Goal: Complete application form

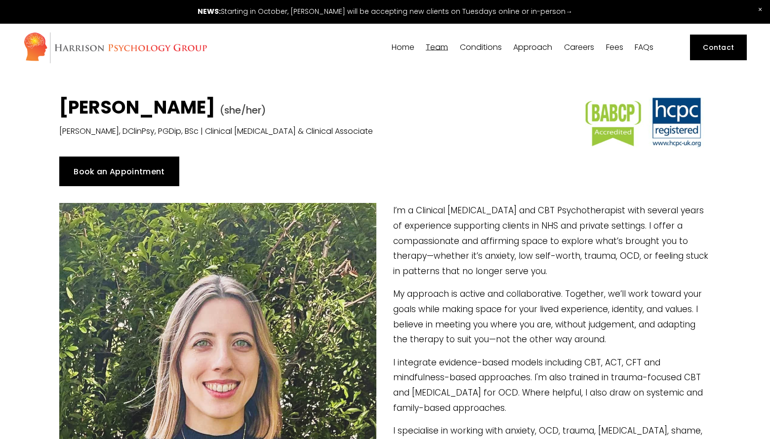
click at [148, 170] on link "Book an Appointment" at bounding box center [119, 172] width 120 height 30
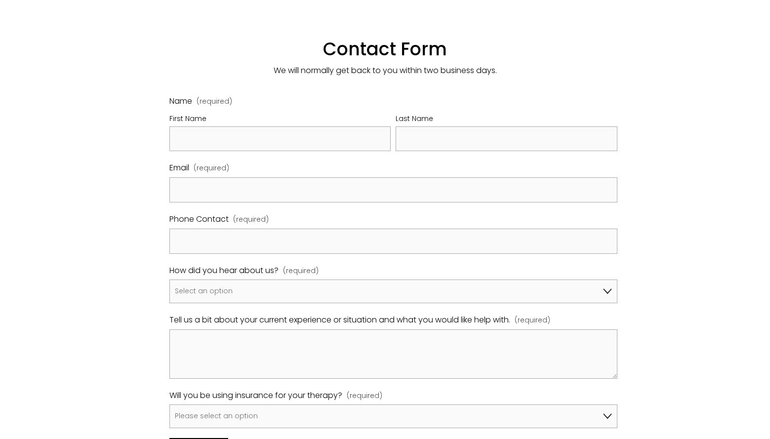
scroll to position [559, 0]
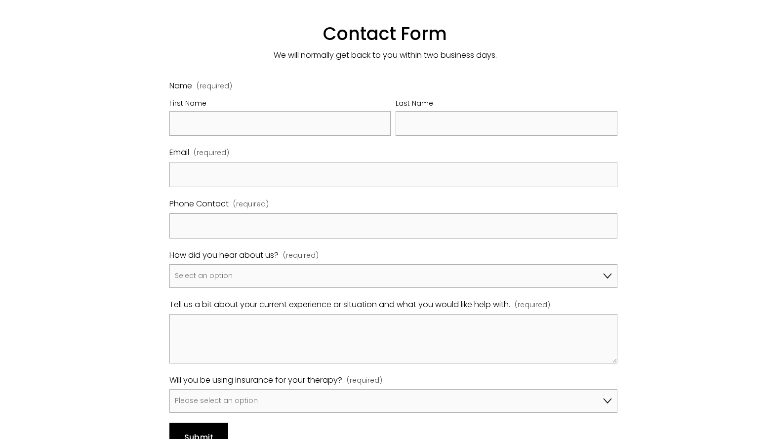
click at [322, 97] on div "First Name" at bounding box center [279, 103] width 221 height 13
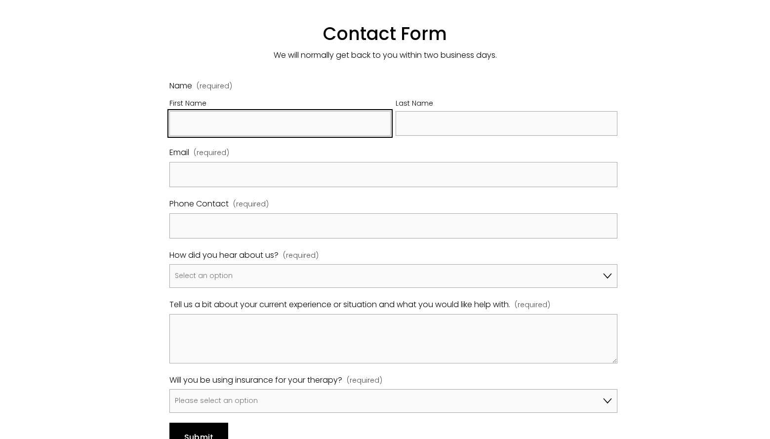
click at [322, 111] on input "First Name" at bounding box center [279, 123] width 221 height 25
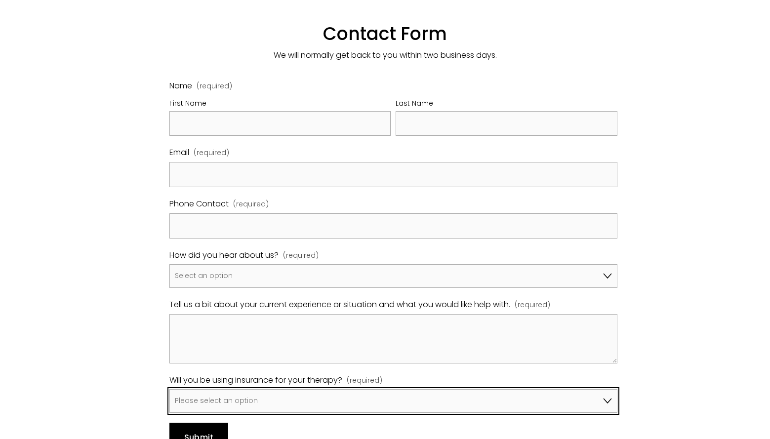
click at [326, 389] on select "Please select an option No, I won't be using insurance Yes, I will be using Avi…" at bounding box center [392, 400] width 447 height 23
select select "Yes, I will be using Bupa"
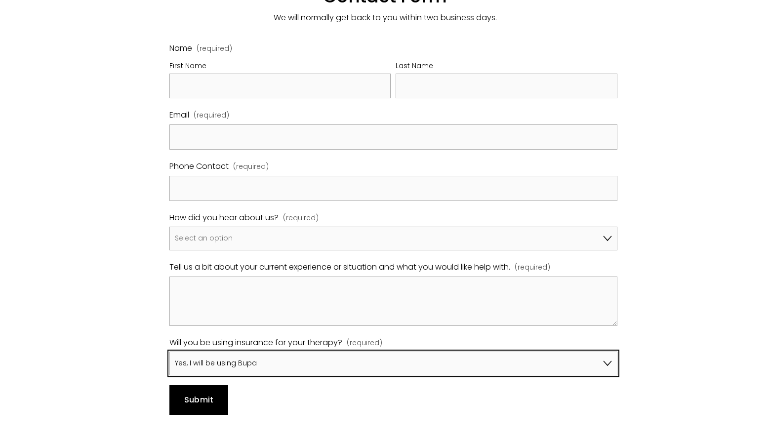
scroll to position [589, 0]
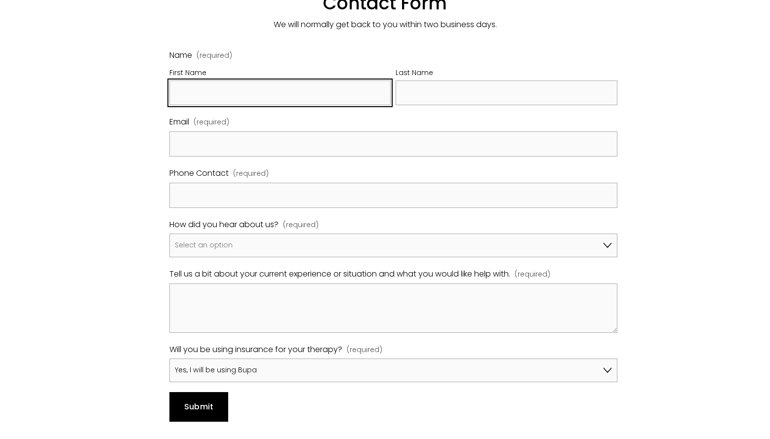
click at [224, 81] on input "First Name" at bounding box center [279, 93] width 221 height 25
type input "Reiss"
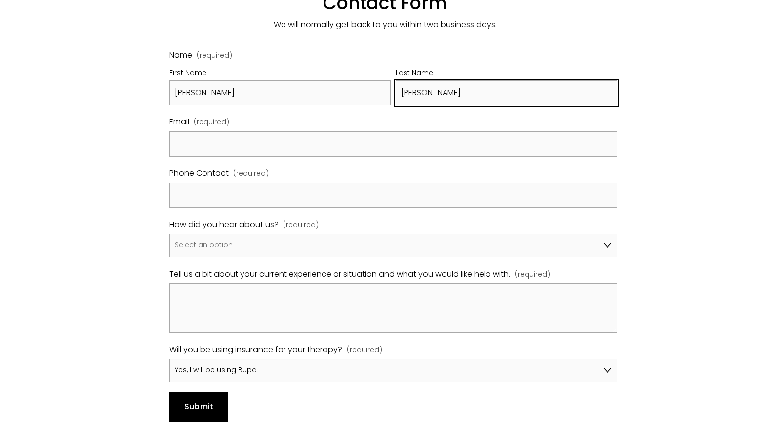
type input "Akhtar"
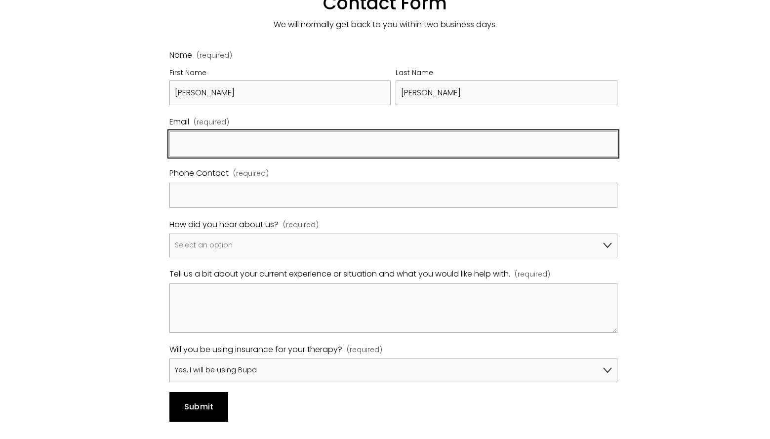
click at [185, 131] on input "Email (required)" at bounding box center [392, 143] width 447 height 25
type input "reiss.akhtar@creatoriq.co"
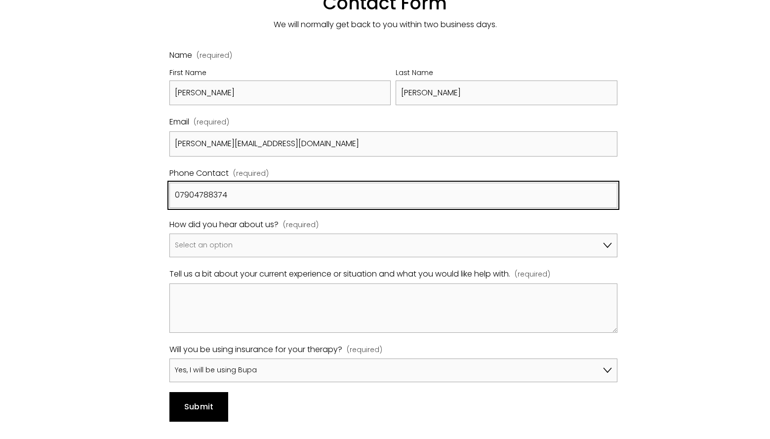
type input "07904788374"
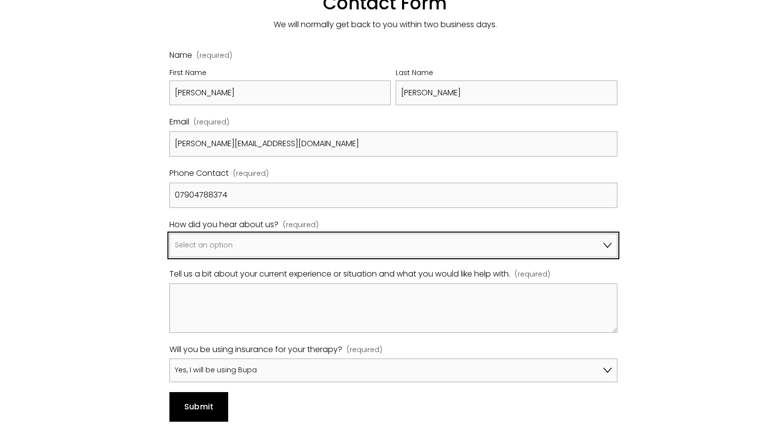
click at [222, 234] on select "Select an option Google A friend/family member told me about you I've been refe…" at bounding box center [392, 245] width 447 height 23
select select "Bupa Website"
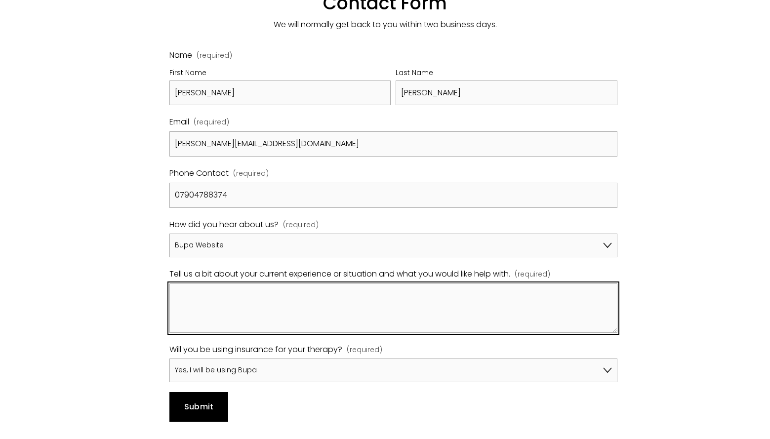
click at [230, 297] on textarea "Tell us a bit about your current experience or situation and what you would lik…" at bounding box center [392, 308] width 447 height 49
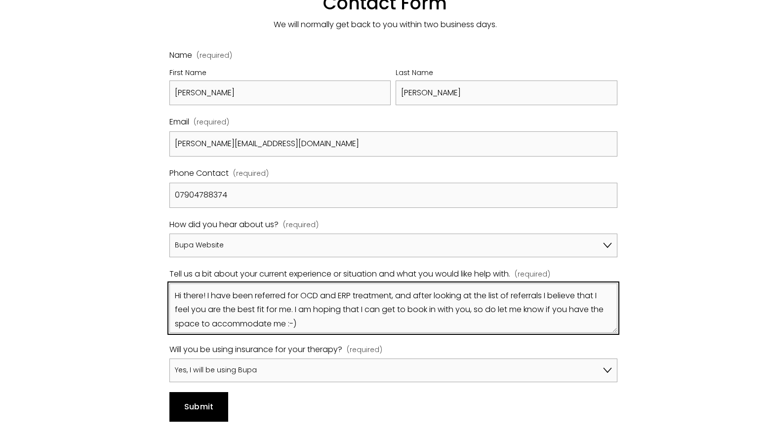
scroll to position [26, 0]
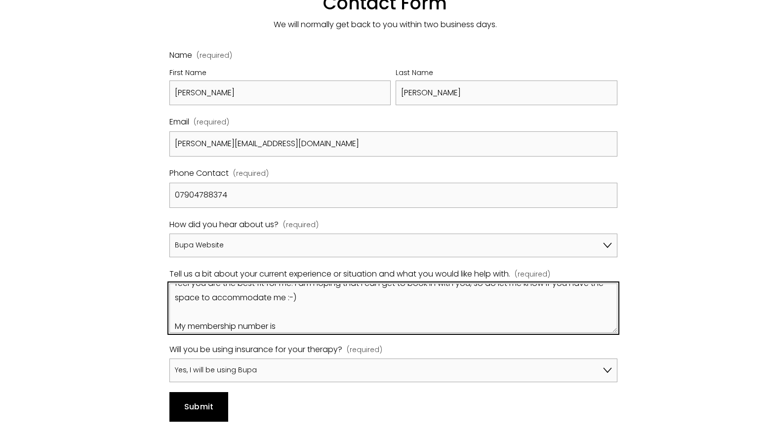
paste textarea "0860044445"
paste textarea "68778539"
type textarea "Hi there! I have been referred for OCD and ERP treatment, and after looking at …"
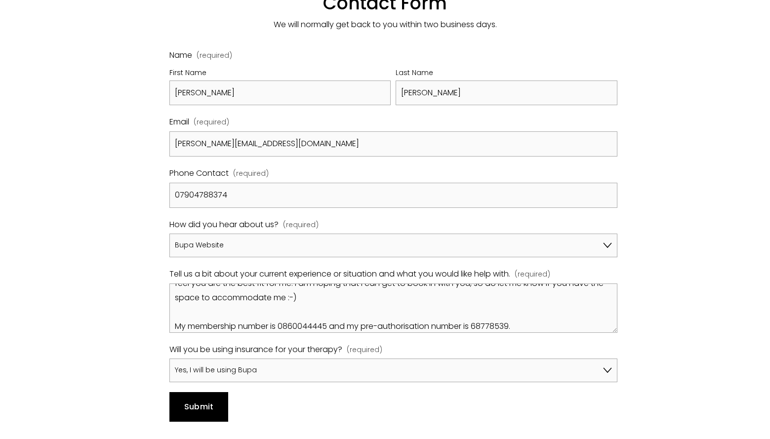
click at [206, 392] on button "Submit Submit" at bounding box center [198, 407] width 59 height 30
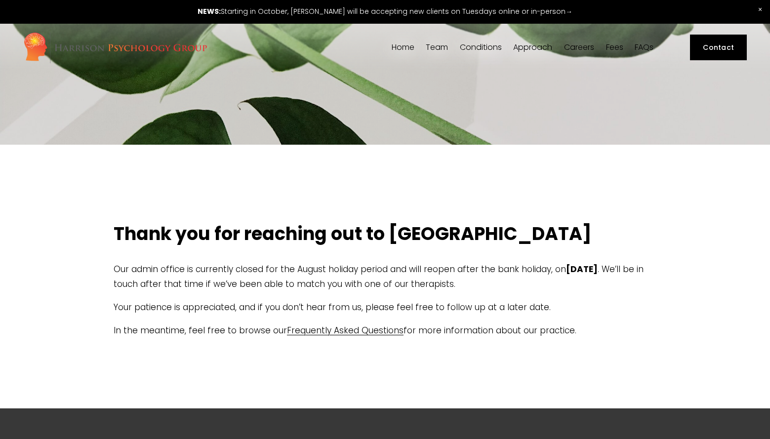
click at [746, 46] on link "Contact" at bounding box center [718, 48] width 57 height 26
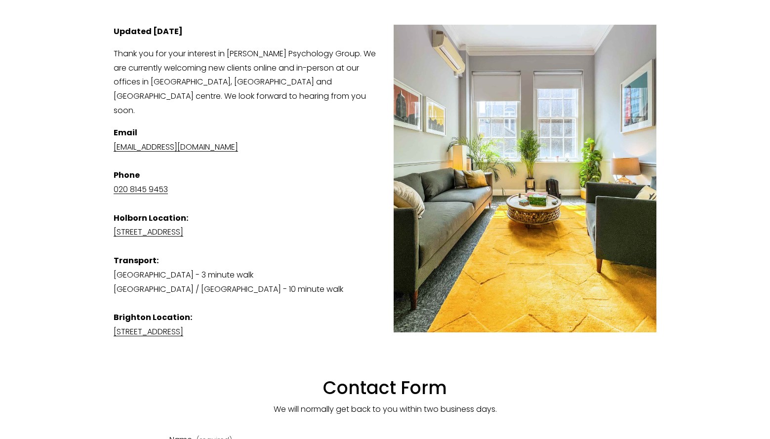
scroll to position [604, 0]
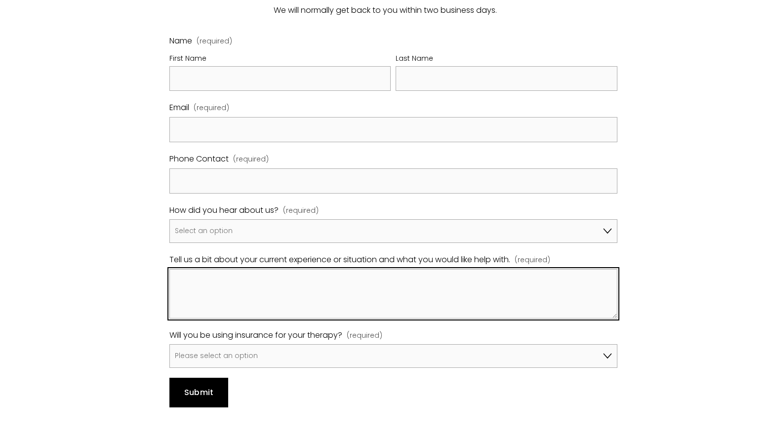
click at [321, 278] on textarea "Tell us a bit about your current experience or situation and what you would lik…" at bounding box center [392, 293] width 447 height 49
type textarea "Hiii, I just contacted you and realised I put the wrong email omg - so sorry!!!!"
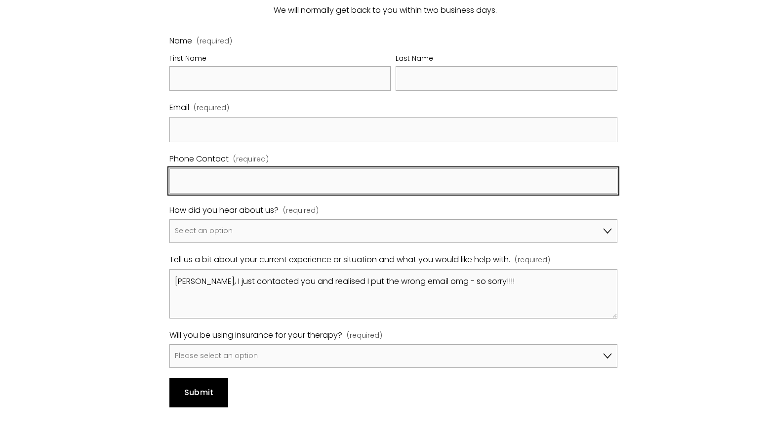
click at [254, 169] on input "Phone Contact (required)" at bounding box center [392, 180] width 447 height 25
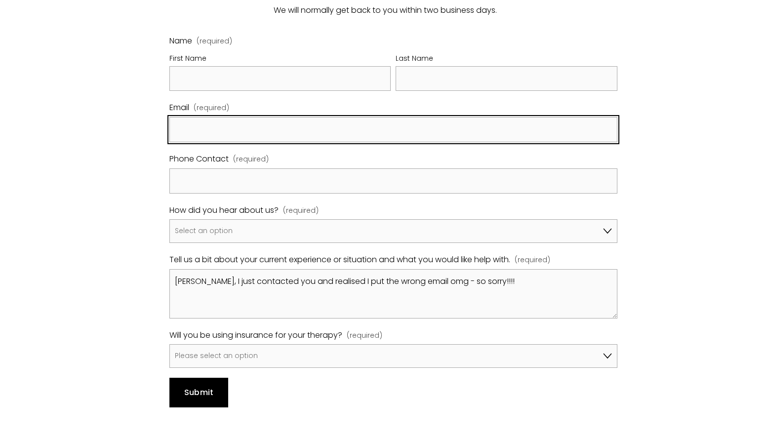
click at [258, 124] on input "Email (required)" at bounding box center [392, 129] width 447 height 25
type input "reiss.akhtar@creatoriq.com"
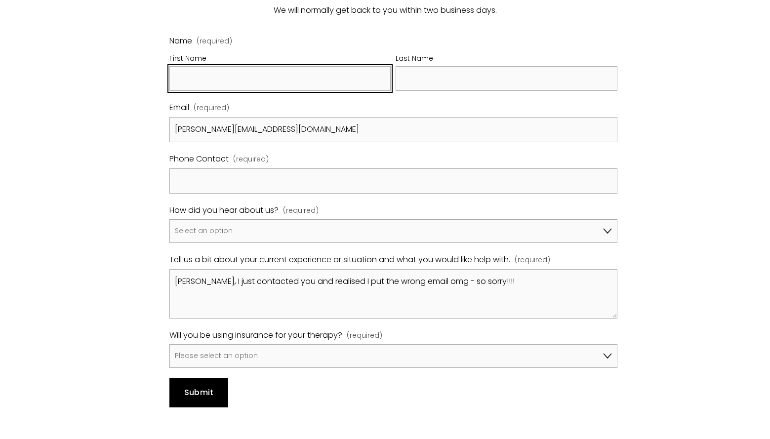
click at [282, 72] on input "First Name" at bounding box center [279, 78] width 221 height 25
type input "Reiss"
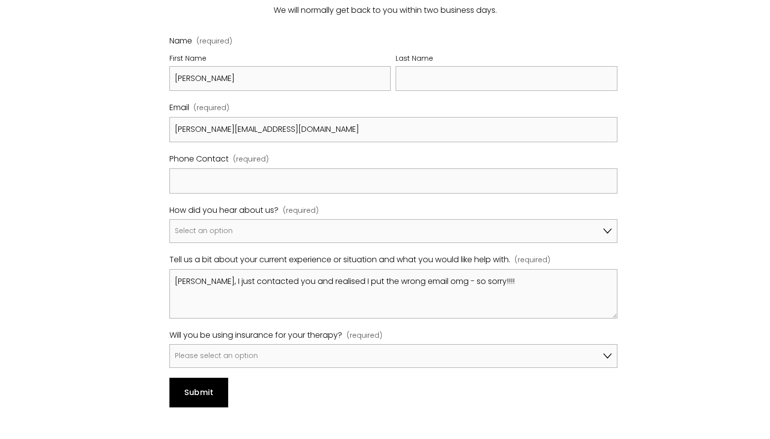
click at [456, 77] on fieldset "Name (required) First Name Reiss Last Name" at bounding box center [392, 67] width 447 height 67
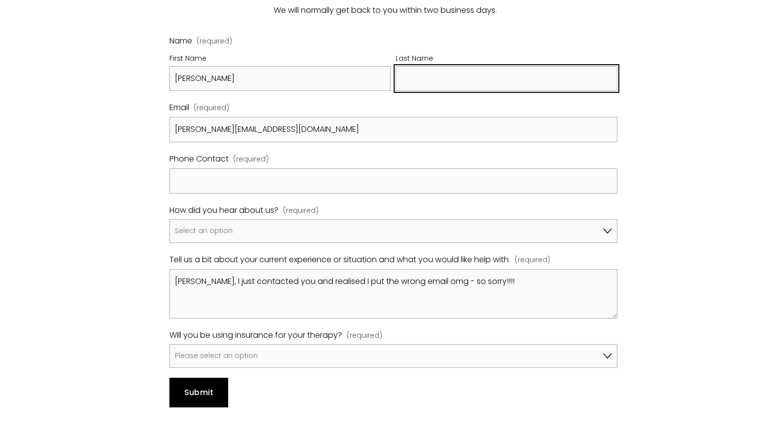
click at [459, 66] on input "Last Name" at bounding box center [506, 78] width 221 height 25
type input "Akhtar"
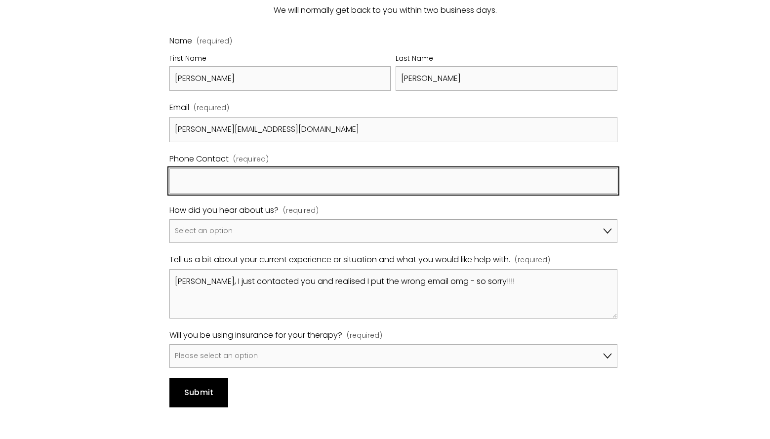
click at [328, 172] on input "Phone Contact (required)" at bounding box center [392, 180] width 447 height 25
type input "07904788374"
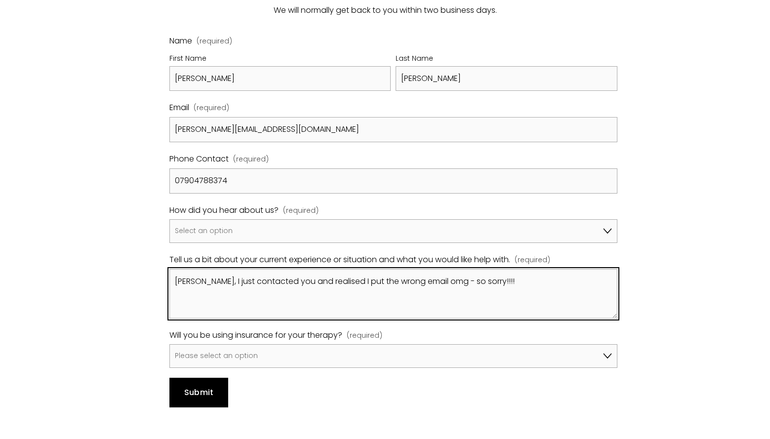
click at [503, 281] on textarea "Hiii, I just contacted you and realised I put the wrong email omg - so sorry!!!!" at bounding box center [392, 293] width 447 height 49
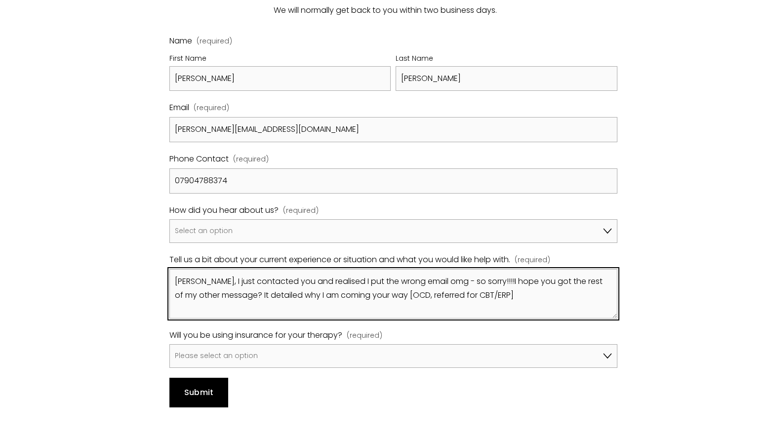
click at [373, 280] on textarea "Hiii, I just contacted you and realised I put the wrong email omg - so sorry!!!…" at bounding box center [392, 293] width 447 height 49
click at [522, 281] on textarea "Hiii, I just contacted you and realised I put the wrong email omg - so sorry!!!…" at bounding box center [392, 293] width 447 height 49
type textarea "Hiii, I just contacted you and realised I put the wrong email omg - so sorry!!!…"
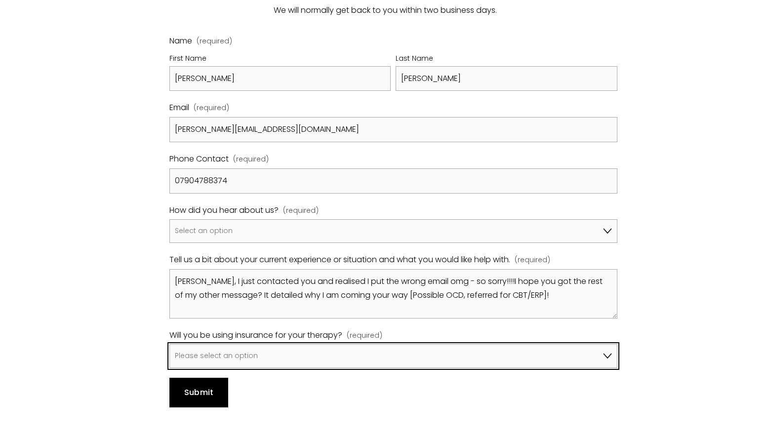
click at [360, 344] on select "Please select an option No, I won't be using insurance Yes, I will be using Avi…" at bounding box center [392, 355] width 447 height 23
select select "Yes, I will be using Bupa"
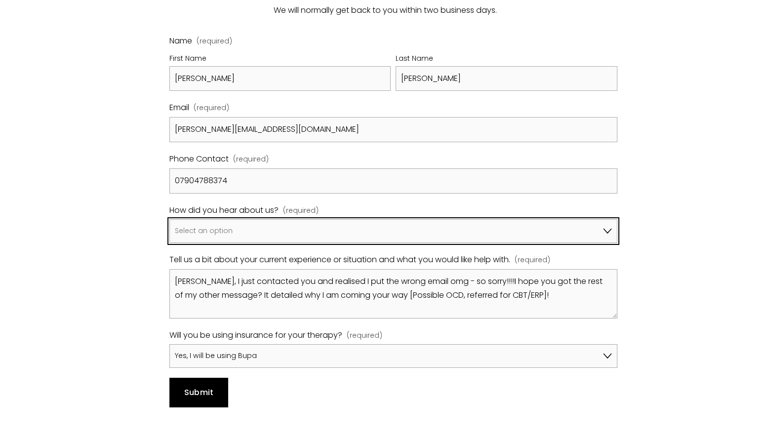
click at [313, 220] on select "Select an option Google A friend/family member told me about you I've been refe…" at bounding box center [392, 230] width 447 height 23
select select "Bupa Website"
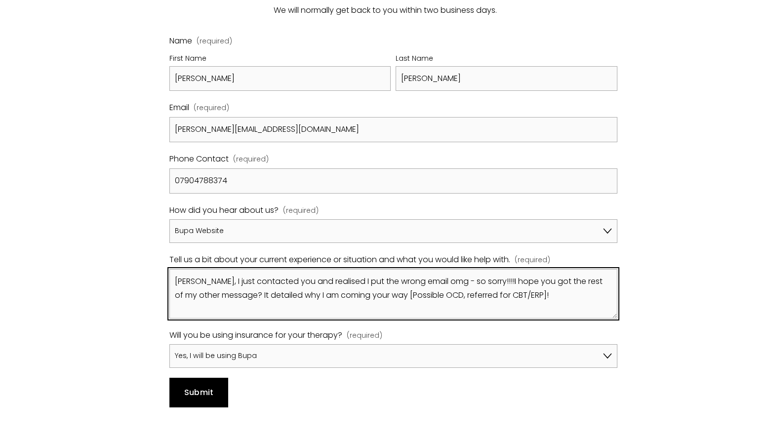
click at [475, 269] on textarea "Hiii, I just contacted you and realised I put the wrong email omg - so sorry!!!…" at bounding box center [392, 293] width 447 height 49
click at [313, 300] on textarea "Hiii, I just contacted you and realised I put the wrong email omg - so sorry!!!…" at bounding box center [392, 293] width 447 height 49
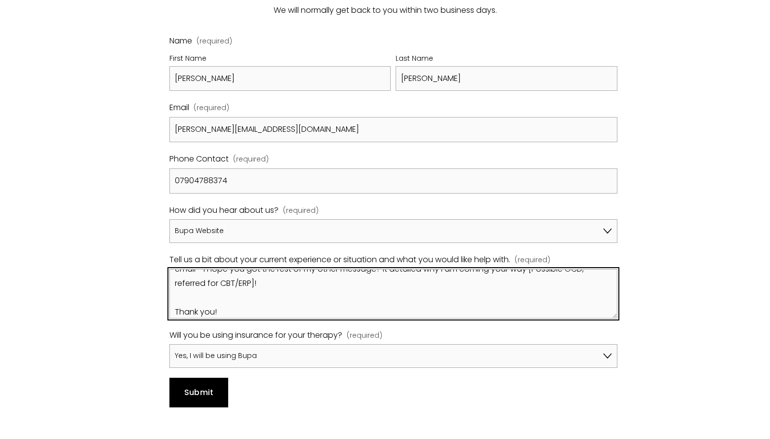
scroll to position [54, 0]
type textarea "Hiii, I just contacted you and realised I put the wrong email omg - so sorry!!!…"
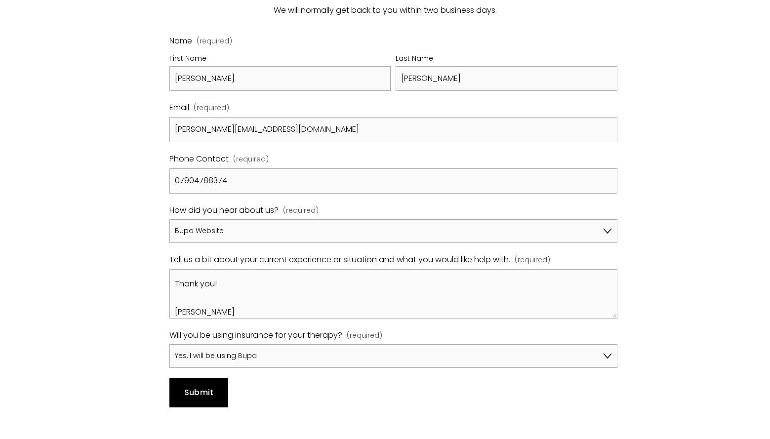
click at [210, 387] on span "Submit" at bounding box center [199, 392] width 30 height 11
